Goal: Check status: Check status

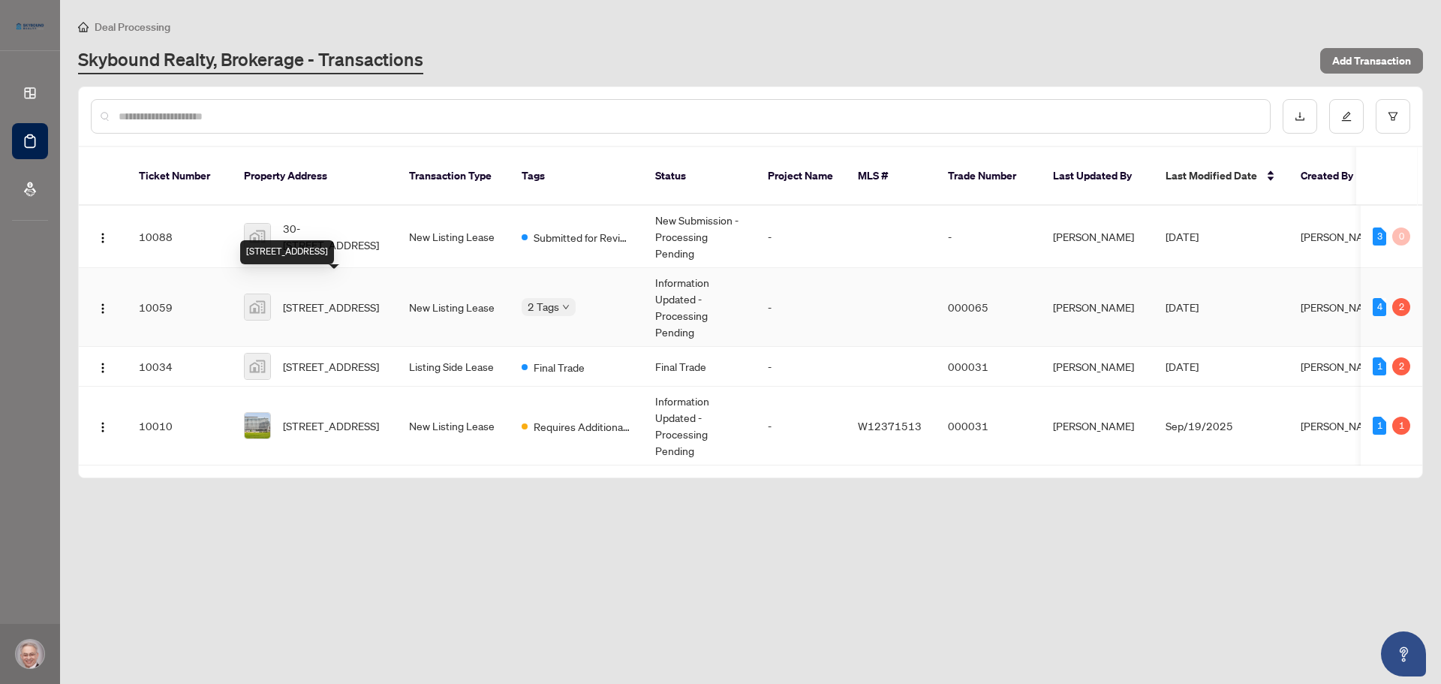
click at [335, 299] on span "[STREET_ADDRESS]" at bounding box center [331, 307] width 96 height 17
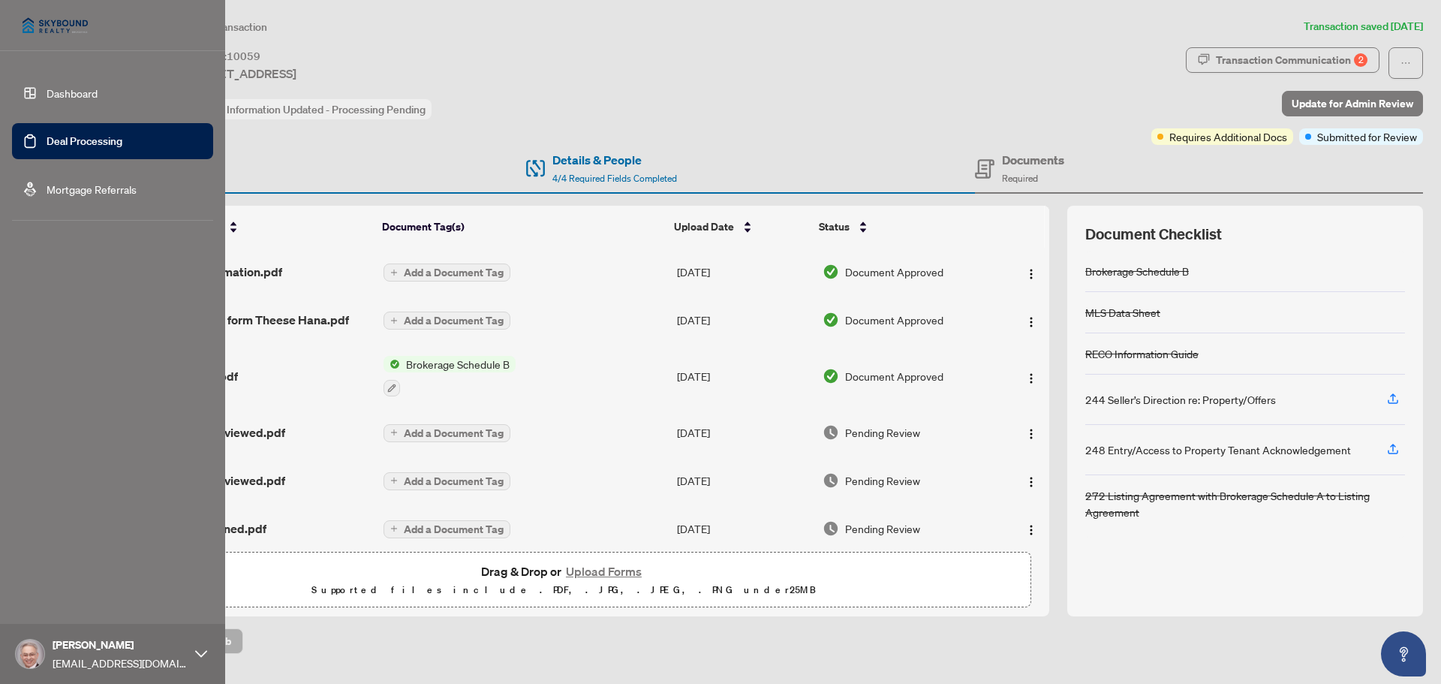
click at [47, 134] on link "Deal Processing" at bounding box center [85, 141] width 76 height 14
